Goal: Task Accomplishment & Management: Use online tool/utility

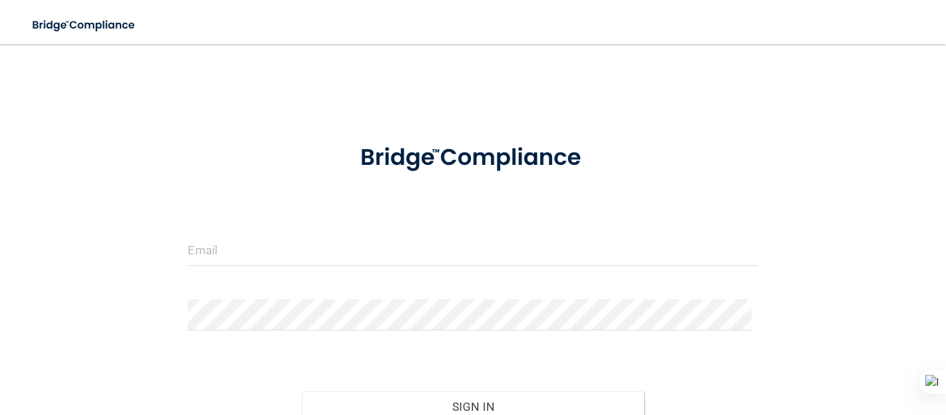
scroll to position [131, 0]
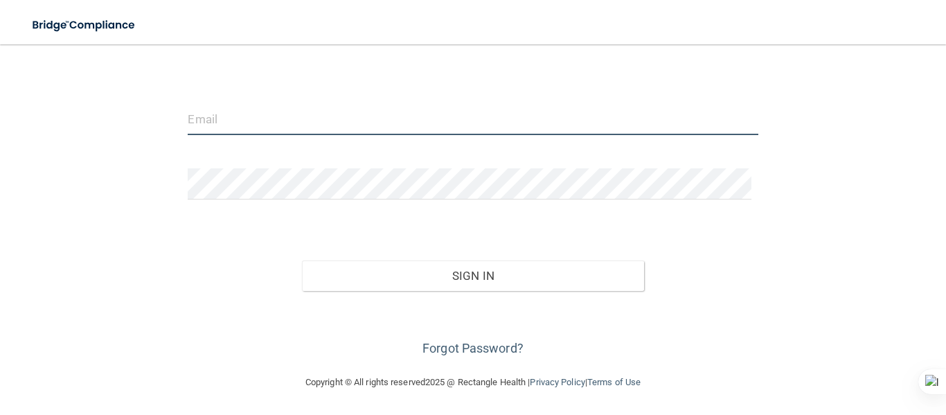
type input "[EMAIL_ADDRESS][DOMAIN_NAME]"
drag, startPoint x: 355, startPoint y: 125, endPoint x: 84, endPoint y: 152, distance: 273.0
click at [84, 152] on div "[EMAIL_ADDRESS][DOMAIN_NAME] Invalid email/password. You don't have permission …" at bounding box center [473, 143] width 891 height 433
type input "[EMAIL_ADDRESS][DOMAIN_NAME]"
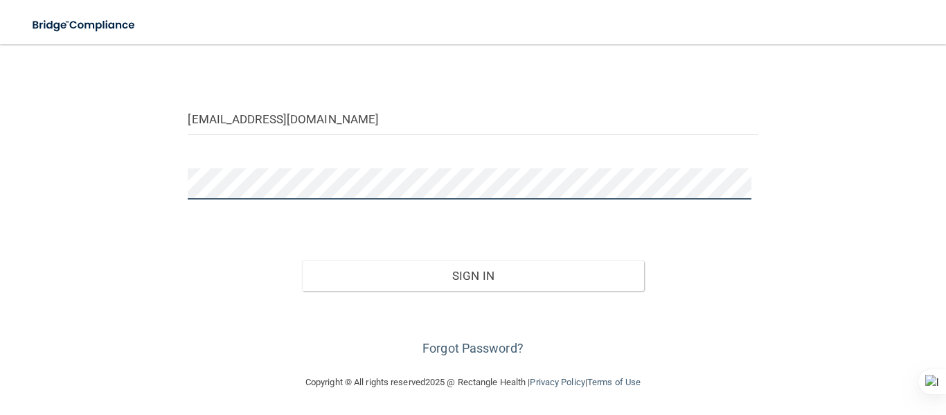
click at [116, 201] on div "[EMAIL_ADDRESS][DOMAIN_NAME] Invalid email/password. You don't have permission …" at bounding box center [473, 143] width 891 height 433
click at [302, 261] on button "Sign In" at bounding box center [473, 276] width 342 height 30
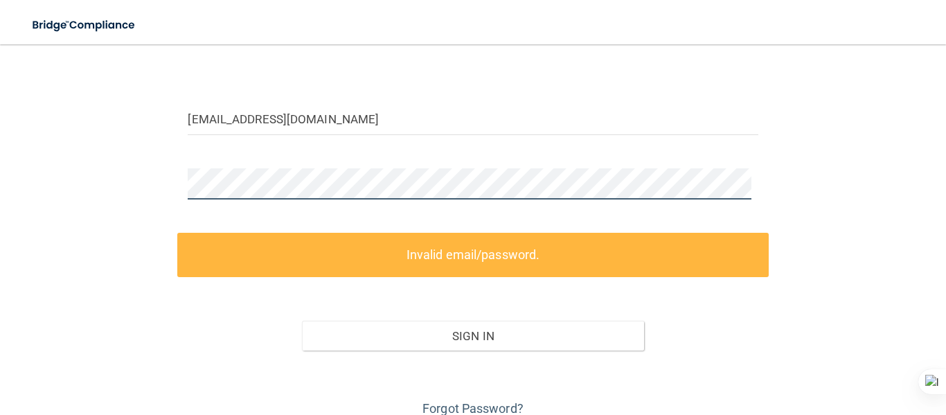
click at [121, 198] on div "[EMAIL_ADDRESS][DOMAIN_NAME] Invalid email/password. You don't have permission …" at bounding box center [473, 173] width 891 height 493
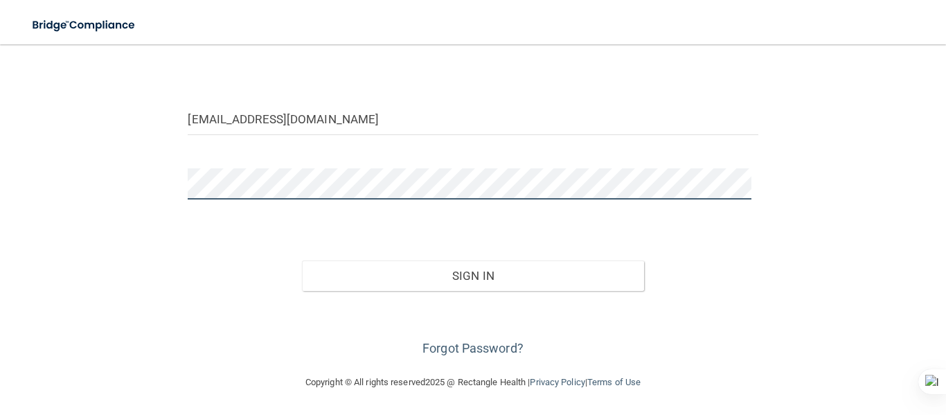
click at [302, 261] on button "Sign In" at bounding box center [473, 276] width 342 height 30
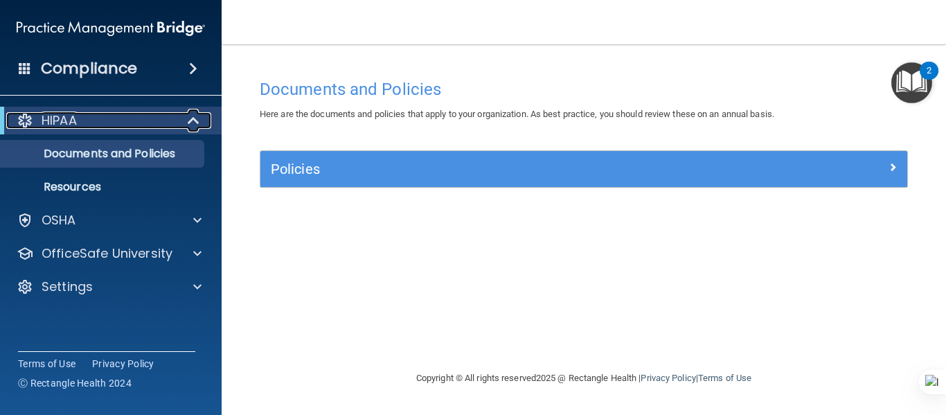
click at [124, 125] on div "HIPAA" at bounding box center [91, 120] width 171 height 17
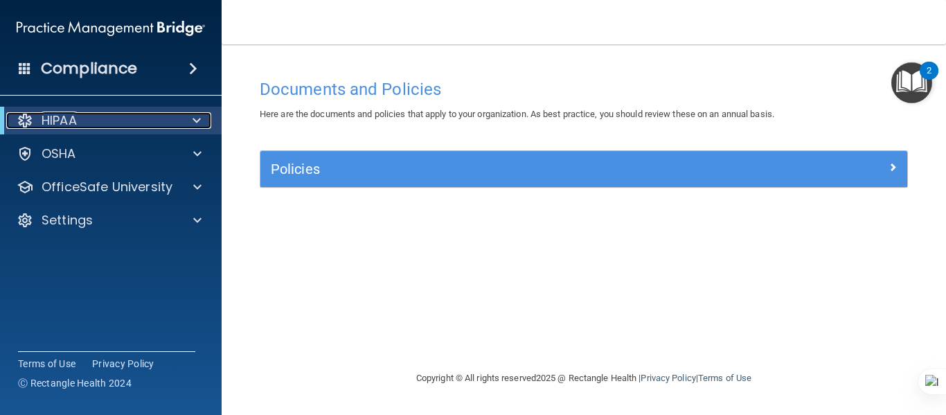
click at [124, 125] on div "HIPAA" at bounding box center [91, 120] width 171 height 17
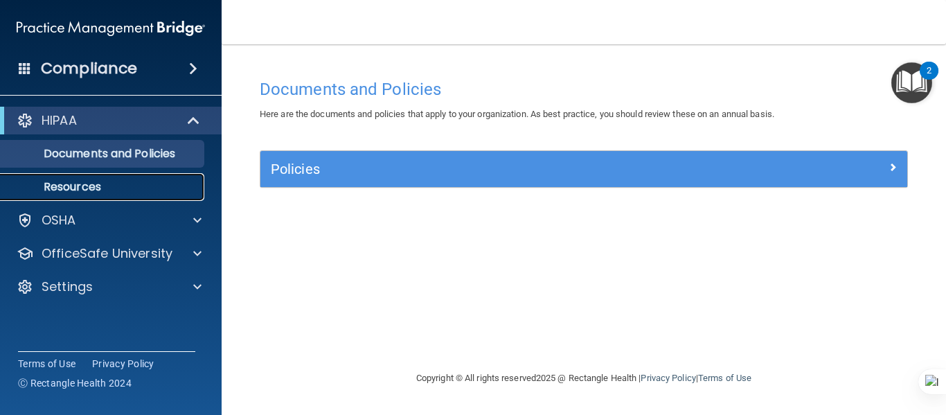
click at [109, 182] on p "Resources" at bounding box center [103, 187] width 189 height 14
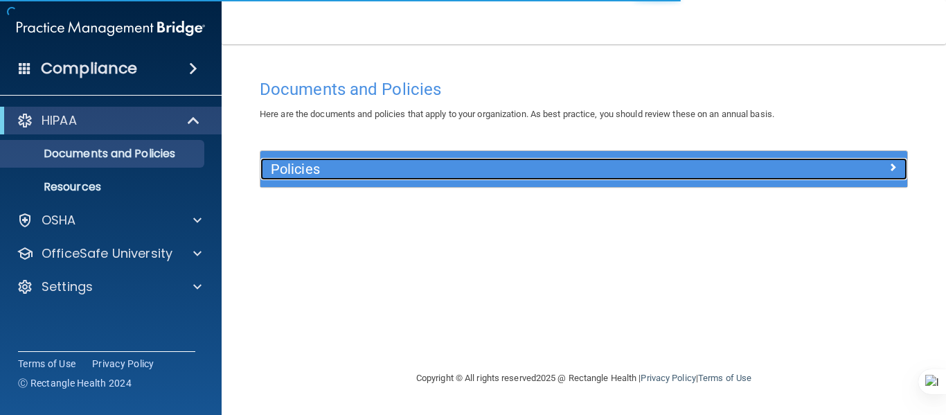
click at [489, 164] on h5 "Policies" at bounding box center [503, 168] width 465 height 15
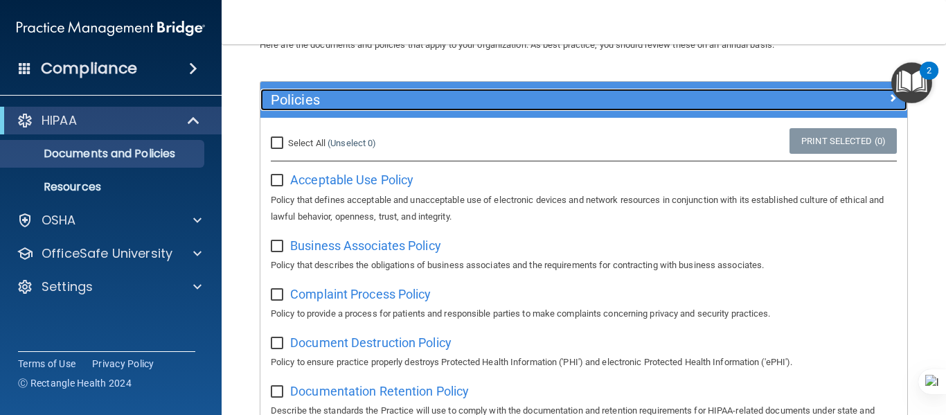
scroll to position [139, 0]
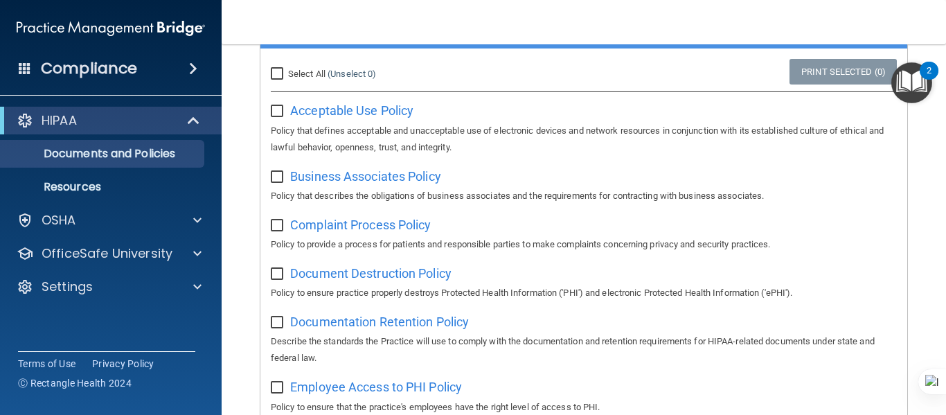
click at [280, 75] on input "Select All (Unselect 0) Unselect All" at bounding box center [279, 74] width 16 height 11
checkbox input "true"
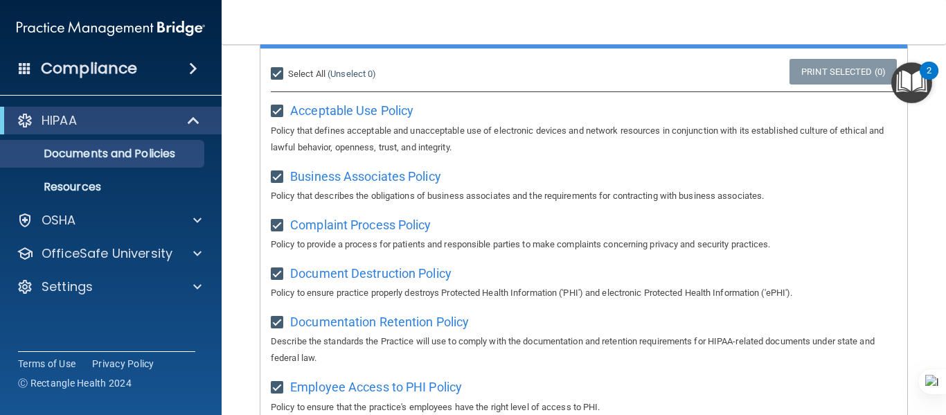
checkbox input "true"
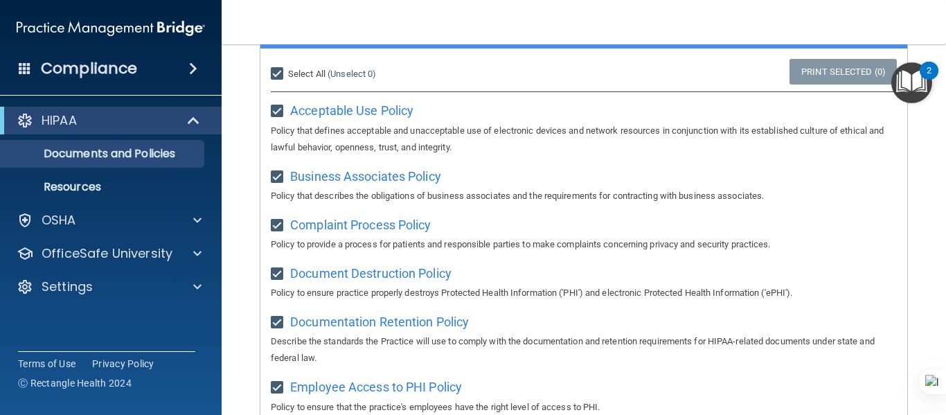
checkbox input "true"
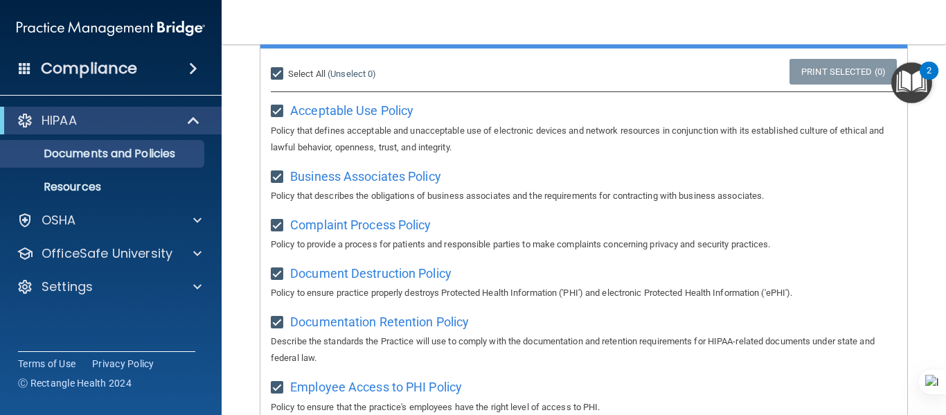
checkbox input "true"
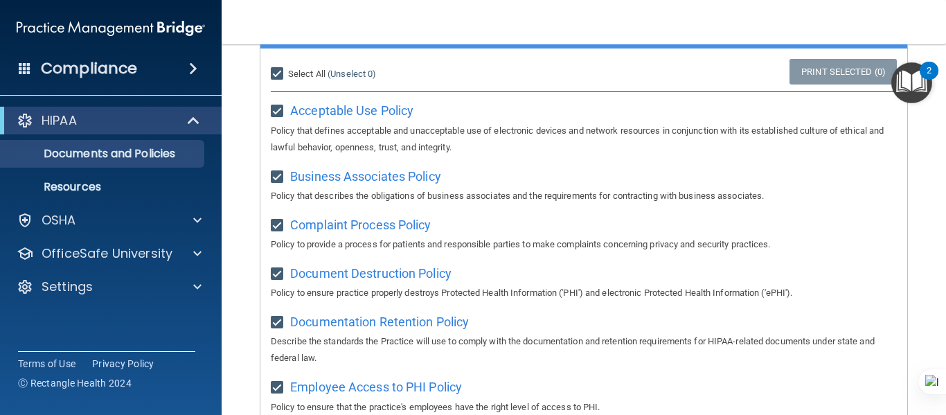
checkbox input "true"
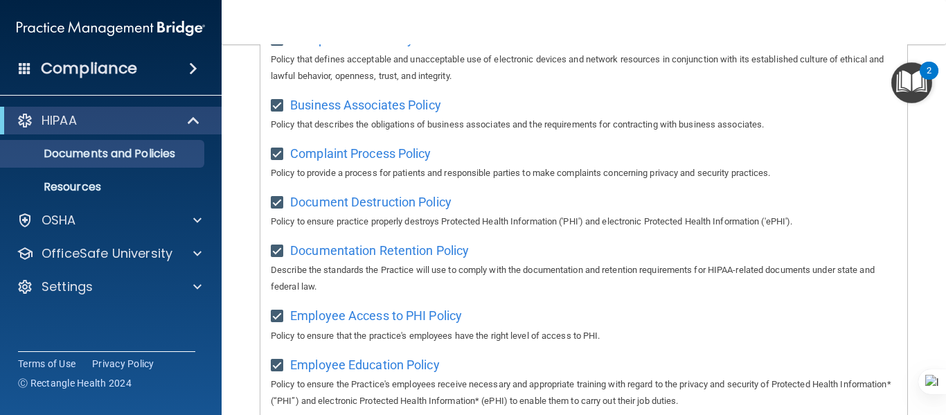
scroll to position [0, 0]
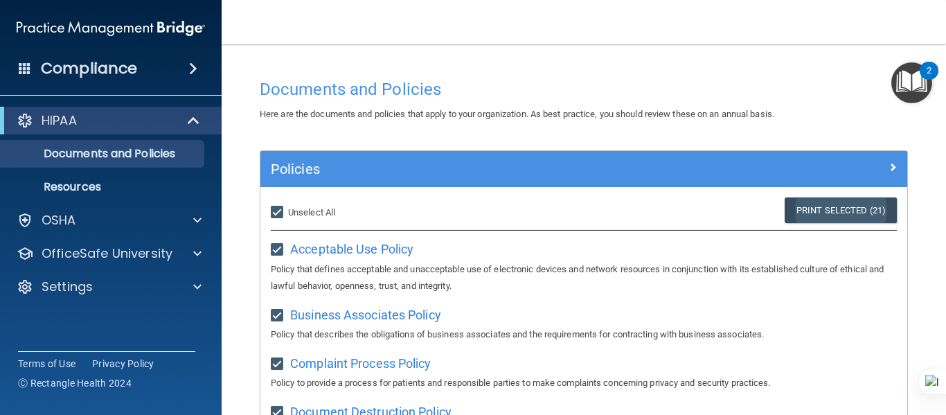
click at [853, 213] on link "Print Selected (21)" at bounding box center [841, 210] width 112 height 26
